Goal: Find specific page/section: Find specific page/section

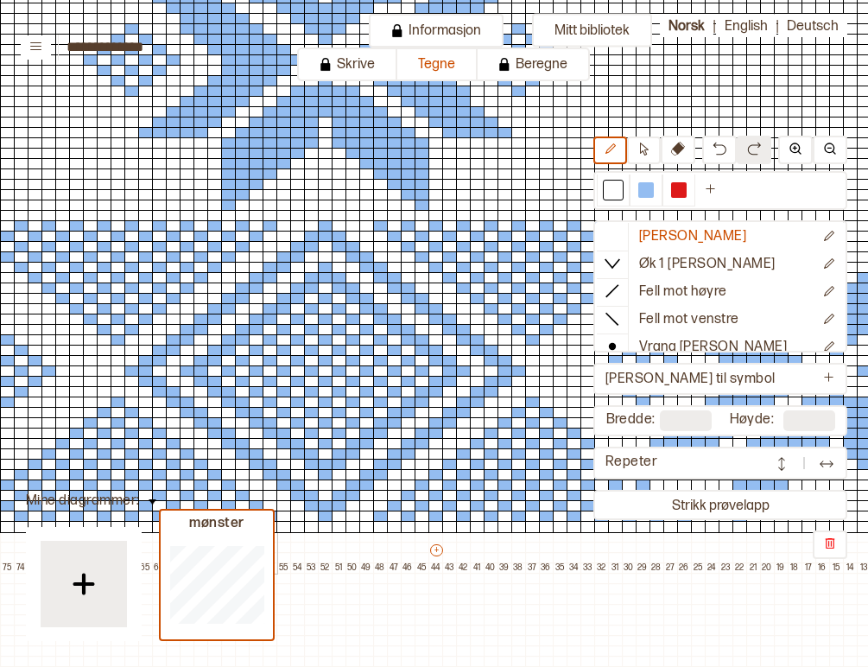
scroll to position [329, 0]
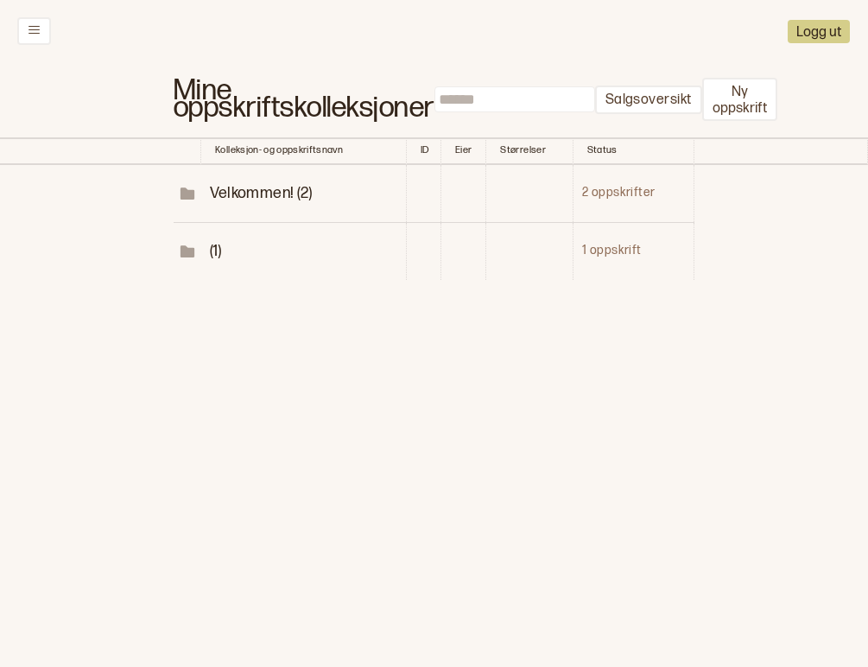
click at [245, 184] on span "Velkommen! (2)" at bounding box center [261, 193] width 103 height 18
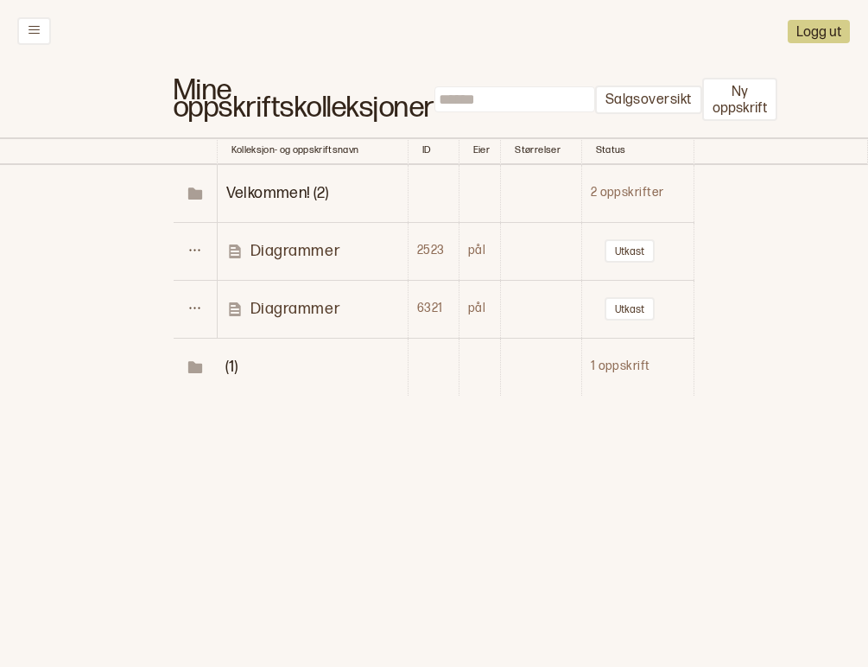
click at [255, 351] on td "(1)" at bounding box center [312, 367] width 191 height 58
click at [224, 351] on td "(1)" at bounding box center [312, 367] width 191 height 58
click at [228, 357] on span "(1)" at bounding box center [231, 366] width 12 height 18
click at [300, 414] on p "svalbardkofte" at bounding box center [299, 424] width 98 height 20
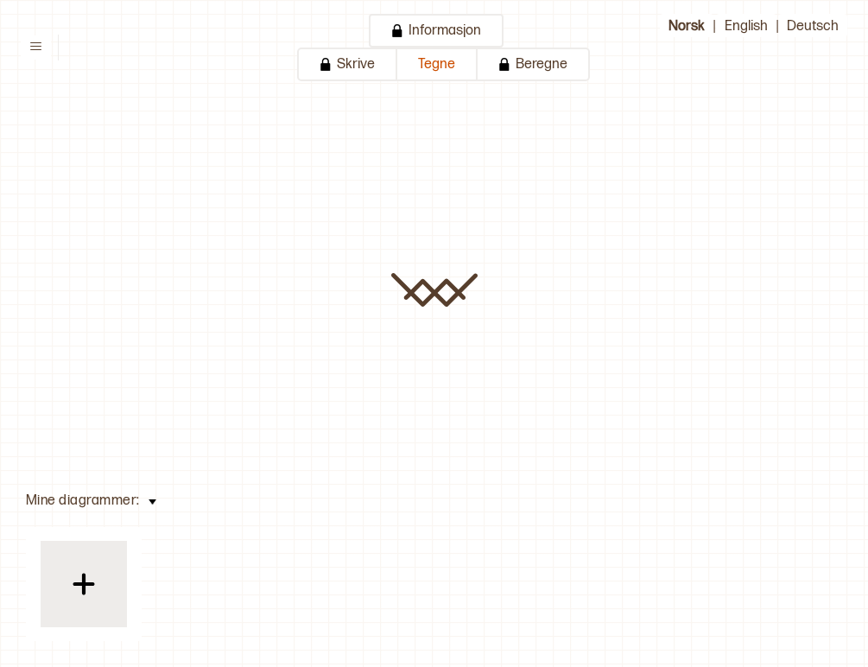
type input "**********"
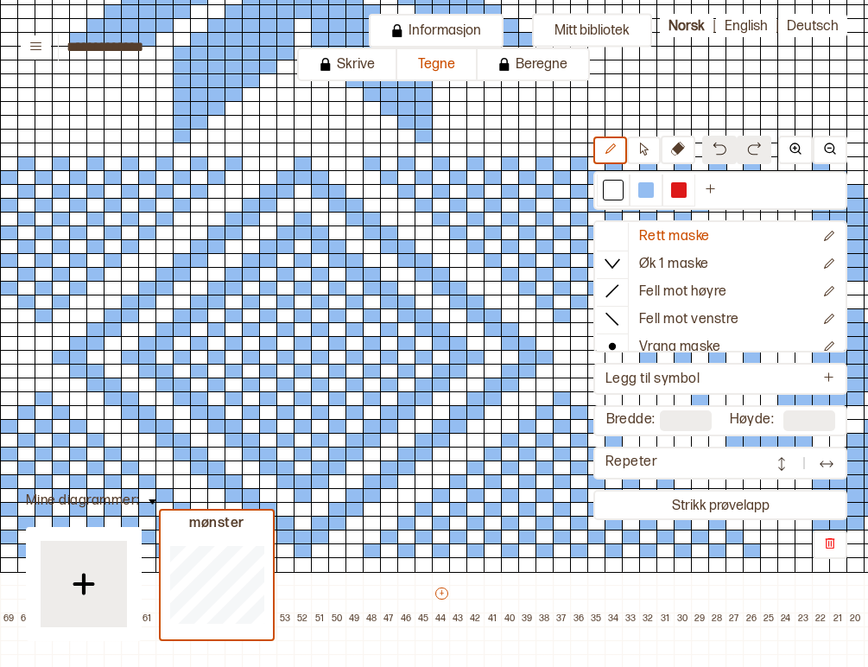
scroll to position [436, 0]
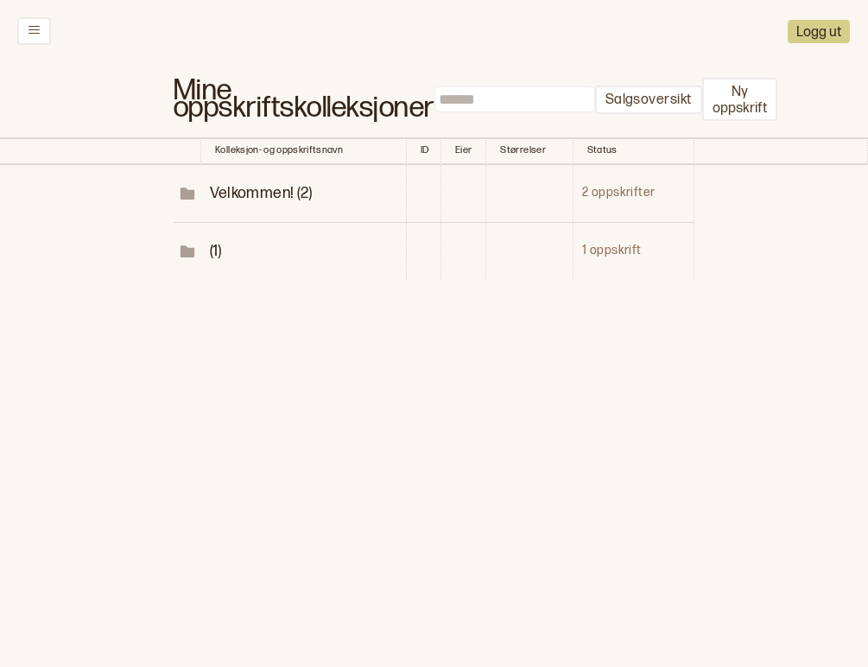
click at [207, 240] on td "(1)" at bounding box center [303, 251] width 205 height 58
click at [215, 242] on span "(1)" at bounding box center [216, 251] width 12 height 18
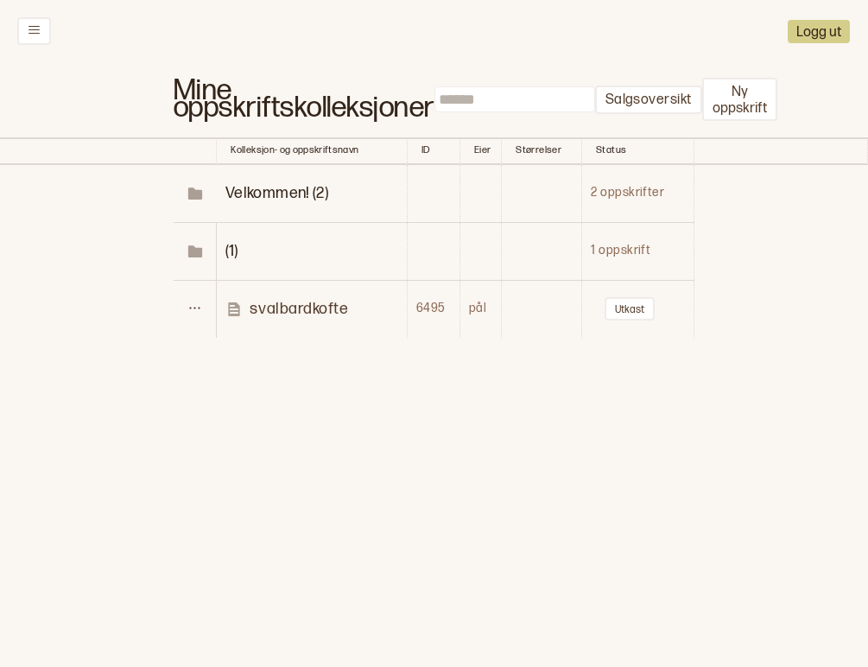
click at [266, 299] on p "svalbardkofte" at bounding box center [299, 309] width 98 height 20
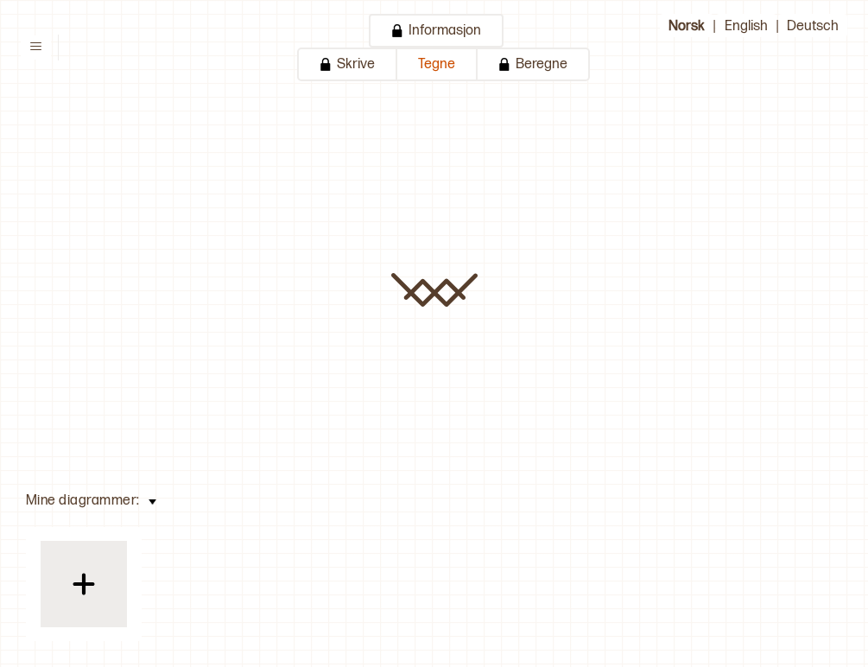
type input "**********"
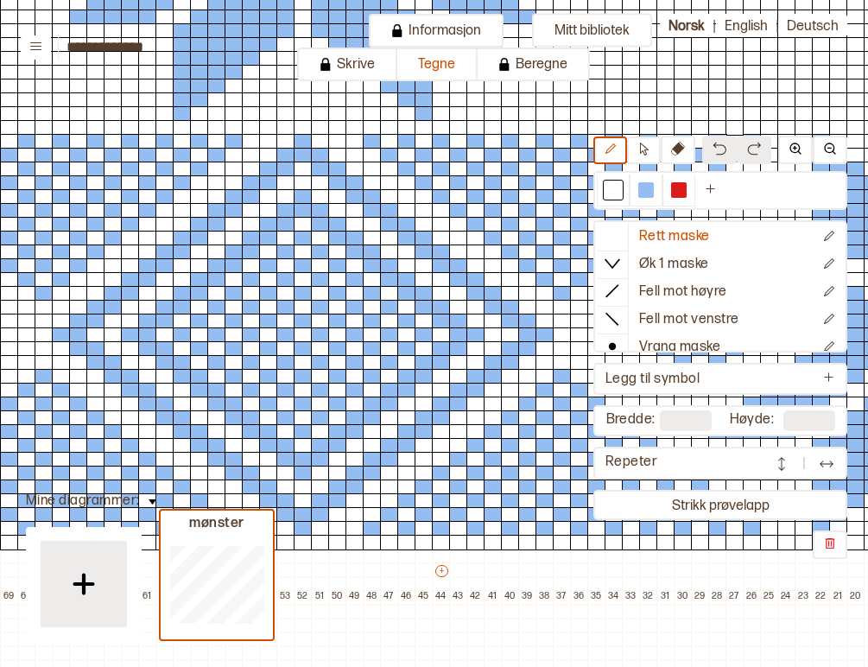
scroll to position [543, 0]
